Goal: Complete application form

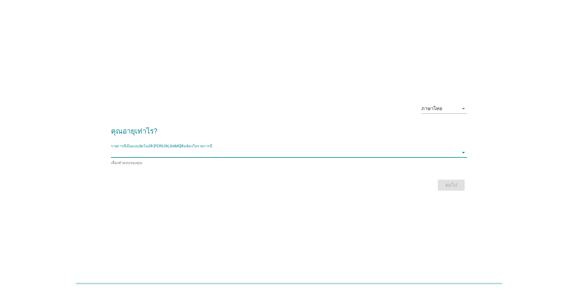
click at [145, 152] on input "รายการนี้เป็นแบบอัตโนมัติ คุณสามารถพิมพ์ลงในรายการนี้" at bounding box center [285, 153] width 348 height 10
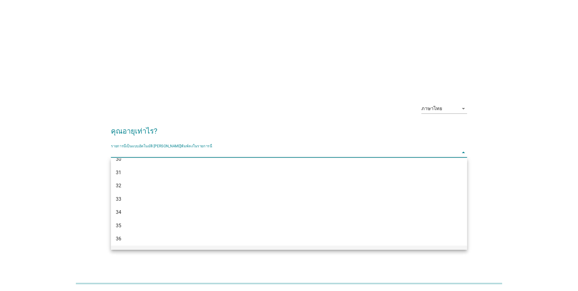
scroll to position [183, 0]
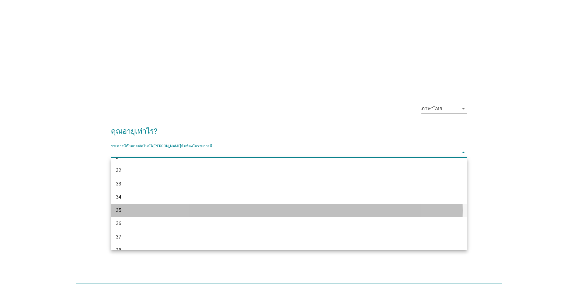
click at [122, 211] on div "35" at bounding box center [275, 210] width 318 height 7
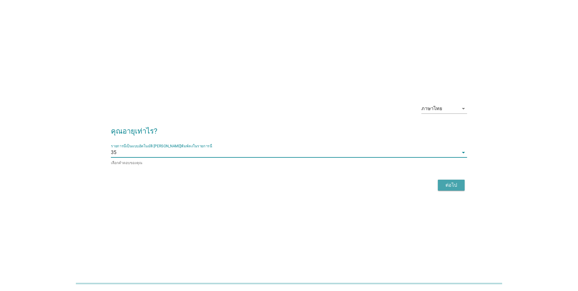
click at [452, 180] on button "ต่อไป" at bounding box center [451, 185] width 27 height 11
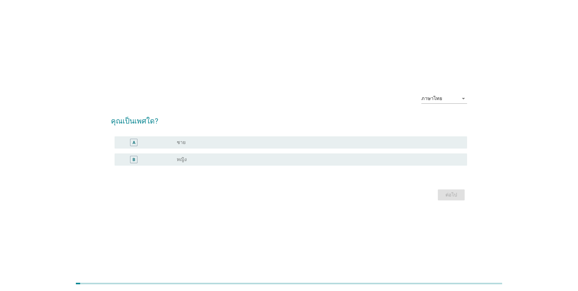
click at [217, 156] on div "radio_button_unchecked หญิง" at bounding box center [317, 159] width 281 height 6
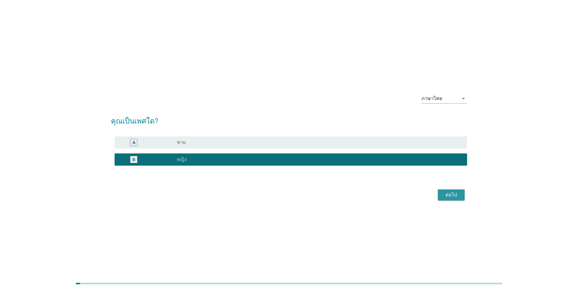
click at [450, 194] on div "ต่อไป" at bounding box center [451, 194] width 17 height 7
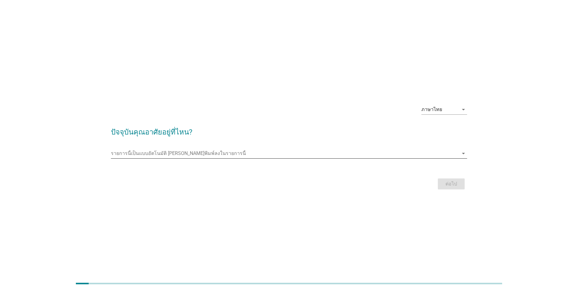
click at [205, 154] on input "รายการนี้เป็นแบบอัตโนมัติ คุณสามารถพิมพ์ลงในรายการนี้" at bounding box center [285, 153] width 348 height 10
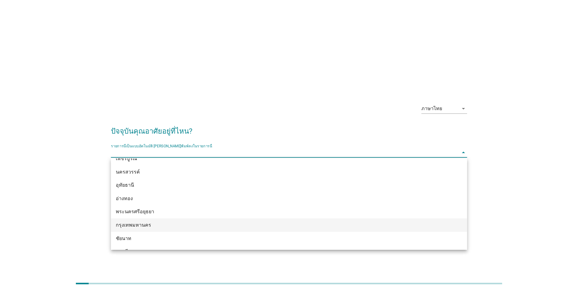
scroll to position [506, 0]
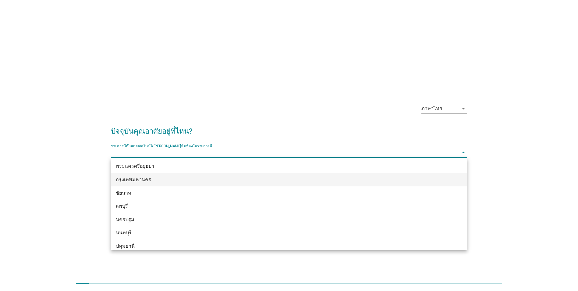
click at [132, 179] on div "กรุงเทพมหานคร" at bounding box center [275, 179] width 318 height 7
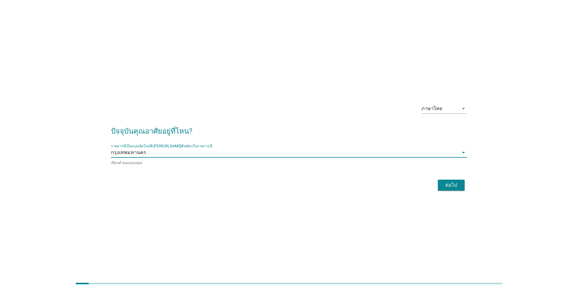
click at [452, 184] on div "ต่อไป" at bounding box center [451, 184] width 17 height 7
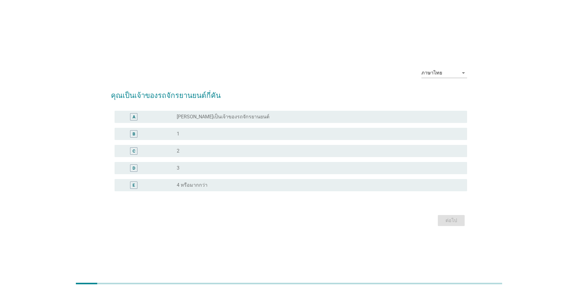
click at [183, 150] on div "radio_button_unchecked 2" at bounding box center [317, 151] width 281 height 6
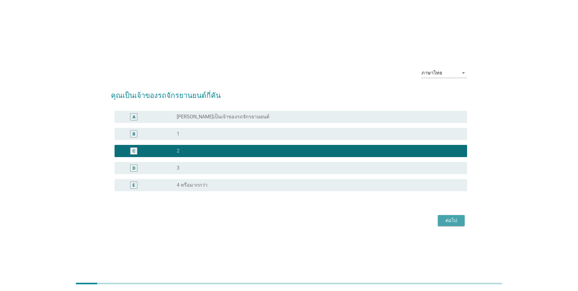
click at [454, 221] on div "ต่อไป" at bounding box center [451, 220] width 17 height 7
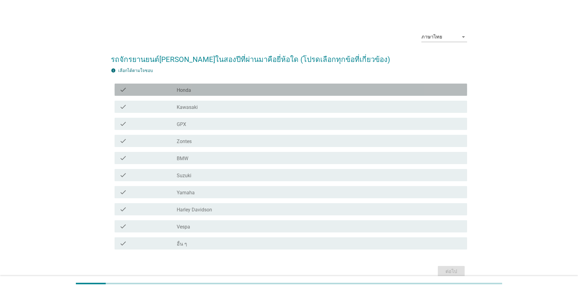
click at [189, 89] on label "Honda" at bounding box center [184, 90] width 14 height 6
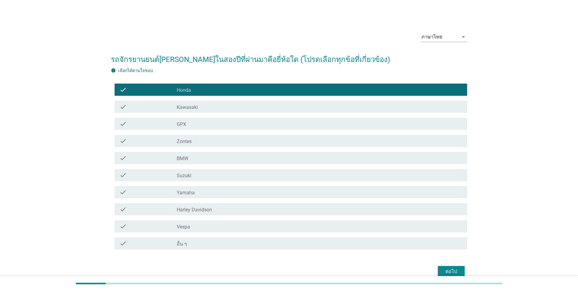
click at [454, 268] on div "ต่อไป" at bounding box center [451, 271] width 17 height 7
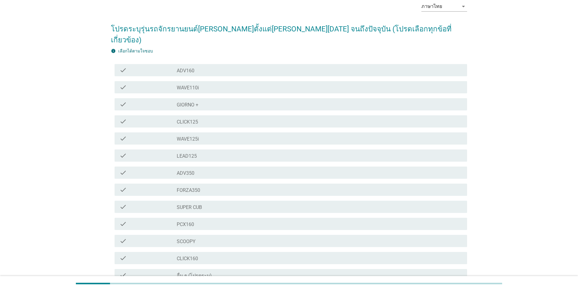
scroll to position [61, 0]
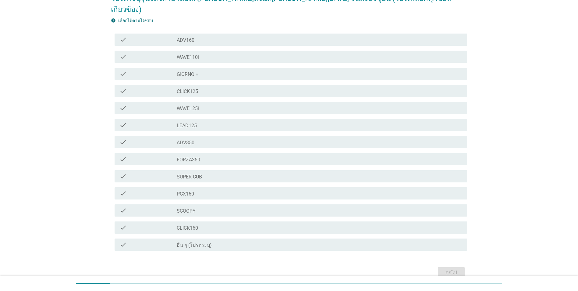
click at [212, 190] on div "check_box_outline_blank PCX160" at bounding box center [320, 193] width 286 height 7
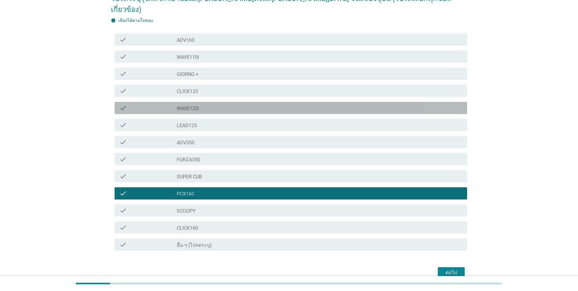
click at [183, 105] on label "WAVE125i" at bounding box center [188, 108] width 22 height 6
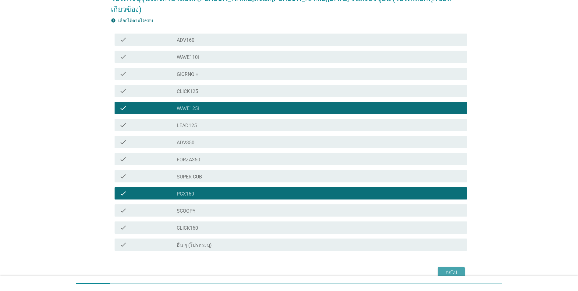
click at [446, 269] on div "ต่อไป" at bounding box center [451, 272] width 17 height 7
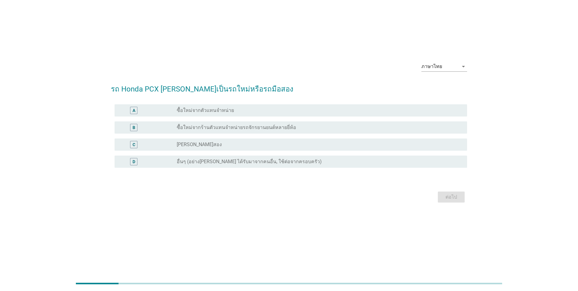
scroll to position [0, 0]
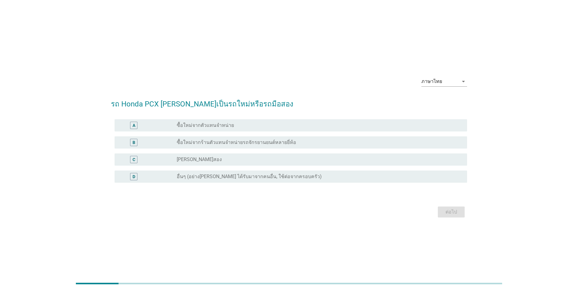
click at [204, 126] on label "ซื้อใหม่จากตัวแทนจำหน่าย" at bounding box center [205, 125] width 57 height 6
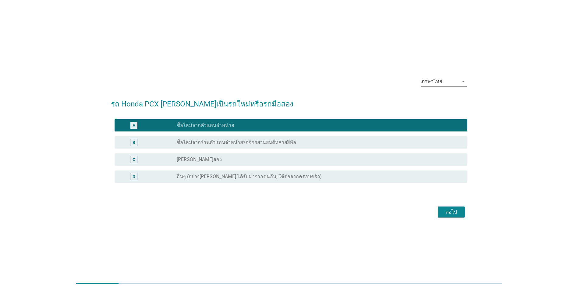
click at [444, 208] on div "ต่อไป" at bounding box center [451, 211] width 17 height 7
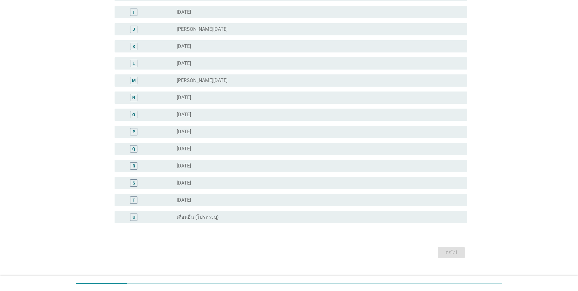
scroll to position [216, 0]
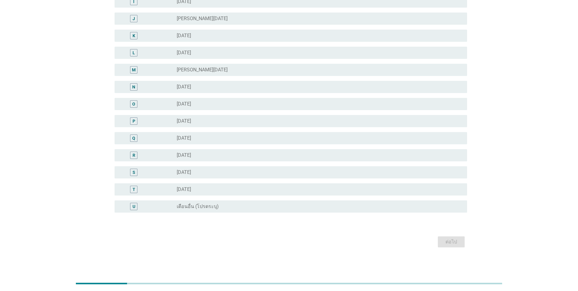
click at [193, 206] on label "เดือนอื่น (โปรดระบุ)" at bounding box center [198, 206] width 42 height 6
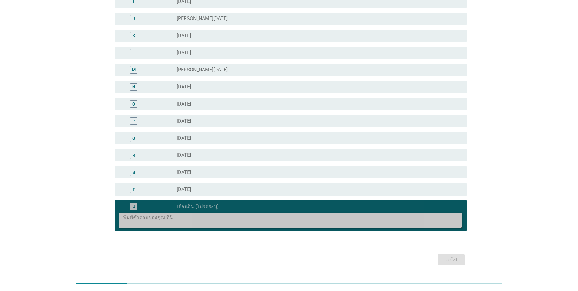
click at [136, 219] on textarea at bounding box center [292, 220] width 339 height 16
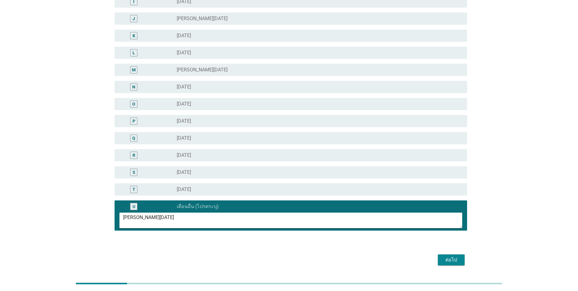
type textarea "[PERSON_NAME][DATE]"
click at [452, 258] on div "ต่อไป" at bounding box center [451, 259] width 17 height 7
